Goal: Task Accomplishment & Management: Manage account settings

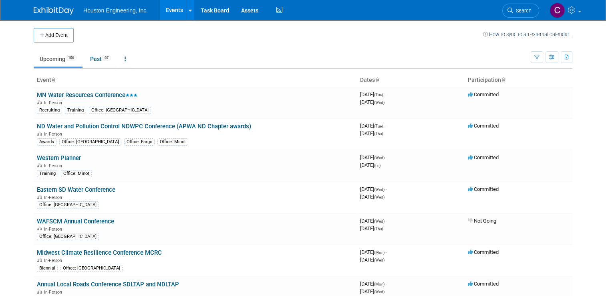
click at [524, 9] on span "Search" at bounding box center [522, 11] width 18 height 6
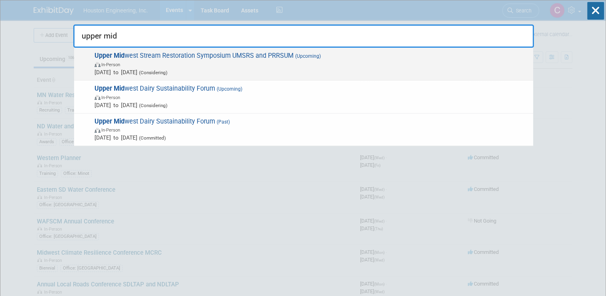
type input "upper mid"
click at [176, 56] on span "Upper Mid west Stream Restoration Symposium UMSRS and PRRSUM (Upcoming) In-Pers…" at bounding box center [310, 64] width 437 height 24
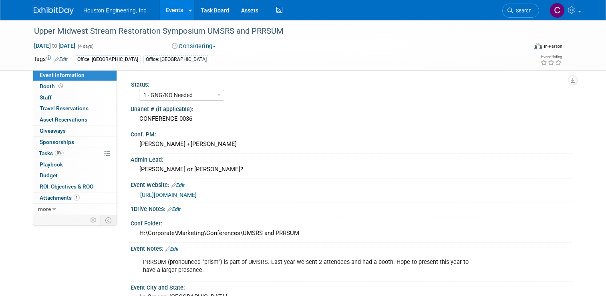
select select "1 - GNG/KO Needed"
select select "Pending"
select select "Water Resources"
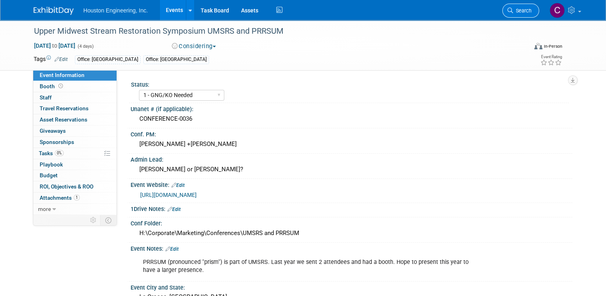
click at [522, 10] on span "Search" at bounding box center [522, 11] width 18 height 6
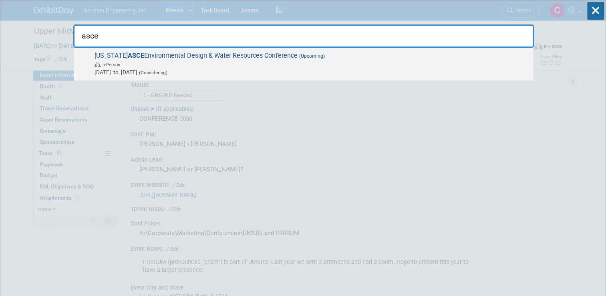
click at [220, 56] on span "Iowa ASCE Environmental Design & Water Resources Conference (Upcoming) In-Perso…" at bounding box center [310, 64] width 437 height 24
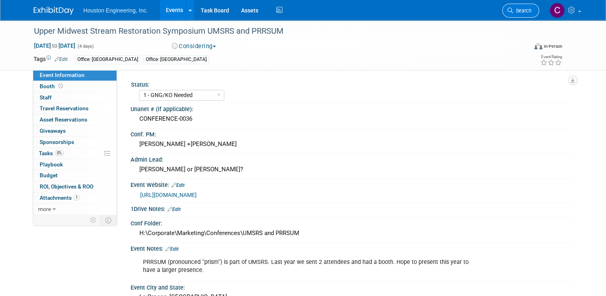
click at [524, 10] on span "Search" at bounding box center [522, 11] width 18 height 6
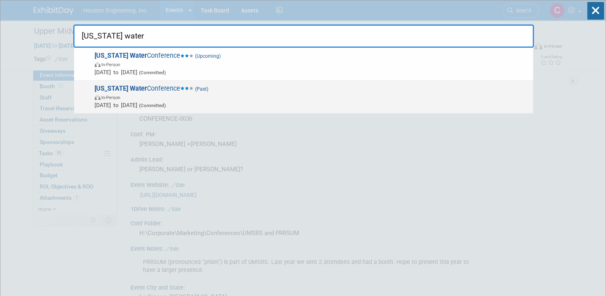
type input "iowa water"
click at [119, 91] on strong "Iowa Water" at bounding box center [121, 89] width 52 height 8
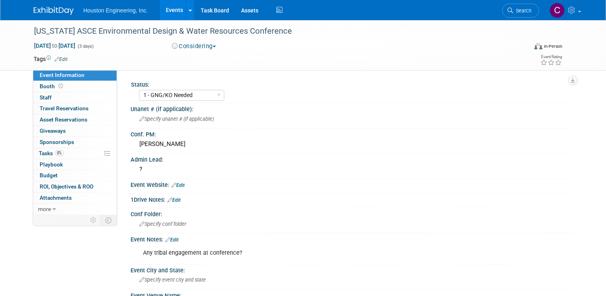
select select "1 - GNG/KO Needed"
select select "Environmental"
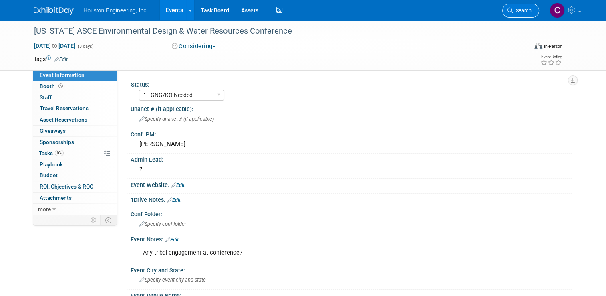
click at [524, 14] on link "Search" at bounding box center [520, 11] width 37 height 14
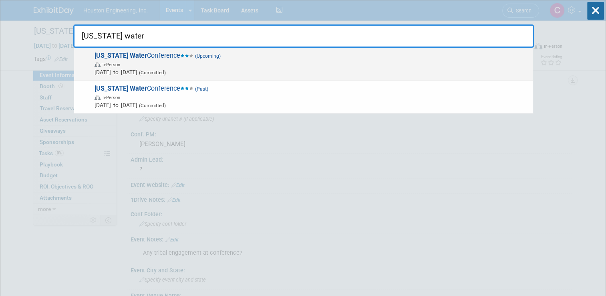
type input "iowa water"
click at [129, 57] on span "Iowa Water Conference (Upcoming) In-Person Sep 8, 2026 to Sep 9, 2026 (Committe…" at bounding box center [310, 64] width 437 height 24
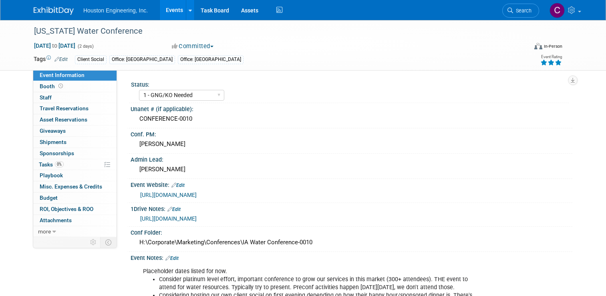
select select "1 - GNG/KO Needed"
select select "No"
select select "Water Resources"
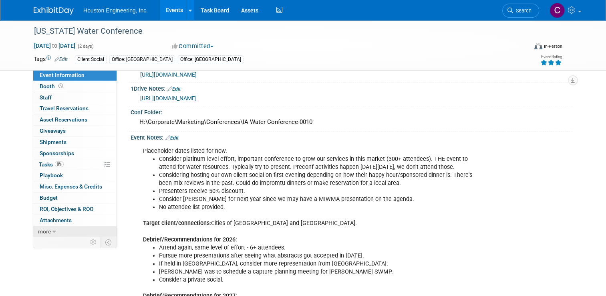
scroll to position [160, 0]
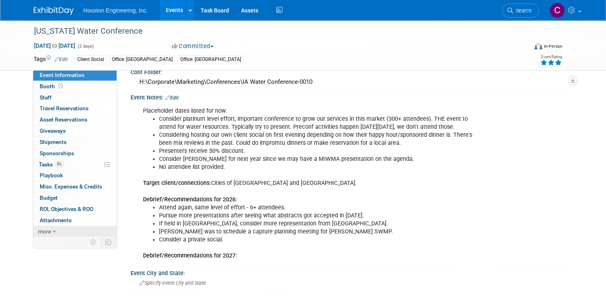
click at [45, 233] on span "more" at bounding box center [44, 231] width 13 height 6
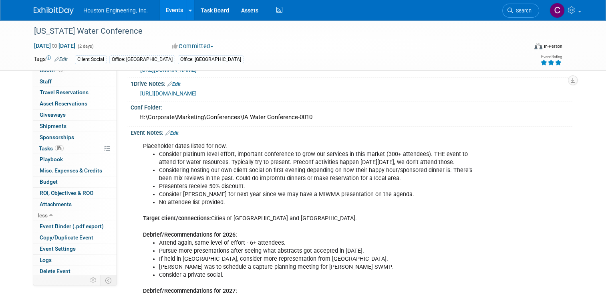
scroll to position [120, 0]
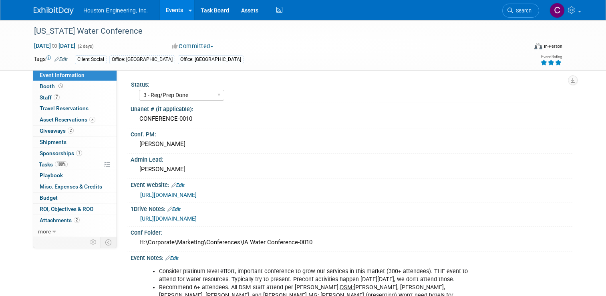
select select "3 - Reg/Prep Done"
select select "Yes"
select select "Water Resources"
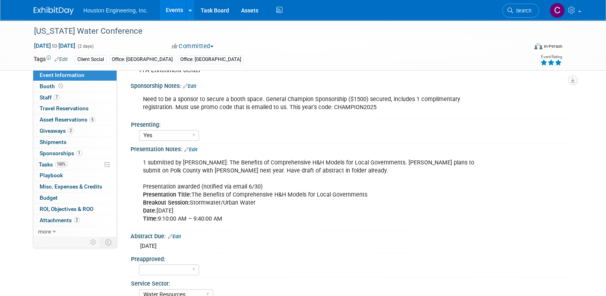
scroll to position [406, 0]
